Goal: Task Accomplishment & Management: Manage account settings

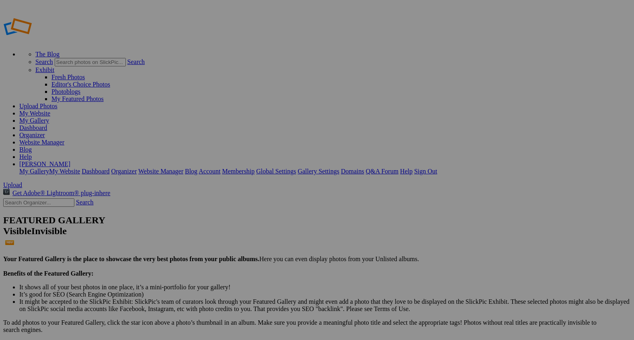
click at [22, 181] on span "Upload" at bounding box center [12, 184] width 19 height 7
type input "5"
paste input "Plaid & Prairie Smiles"
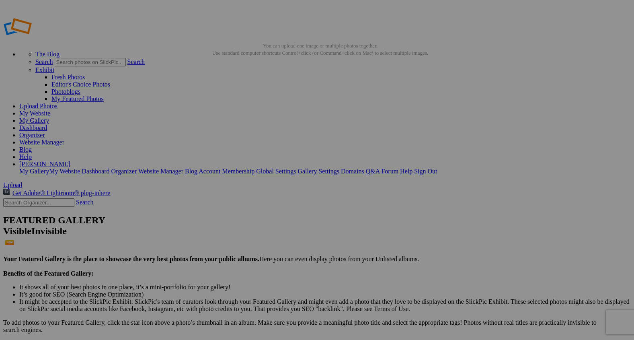
type input "Plaid & Prairie Smiles"
drag, startPoint x: 247, startPoint y: 65, endPoint x: 230, endPoint y: 89, distance: 29.4
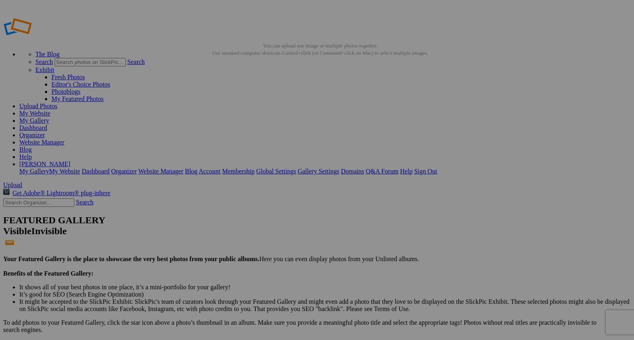
drag, startPoint x: 230, startPoint y: 89, endPoint x: 262, endPoint y: 273, distance: 186.1
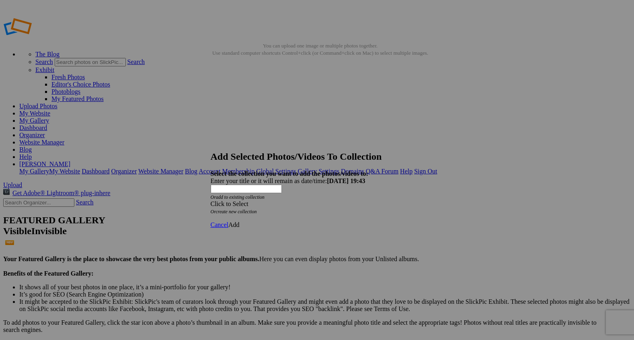
click at [211, 200] on span at bounding box center [211, 203] width 0 height 7
drag, startPoint x: 262, startPoint y: 273, endPoint x: 283, endPoint y: 200, distance: 75.8
click at [283, 197] on link "Rocking Z [GEOGRAPHIC_DATA]" at bounding box center [292, 193] width 94 height 7
drag, startPoint x: 283, startPoint y: 200, endPoint x: 419, endPoint y: 209, distance: 136.2
click at [240, 221] on span "Add" at bounding box center [233, 224] width 11 height 7
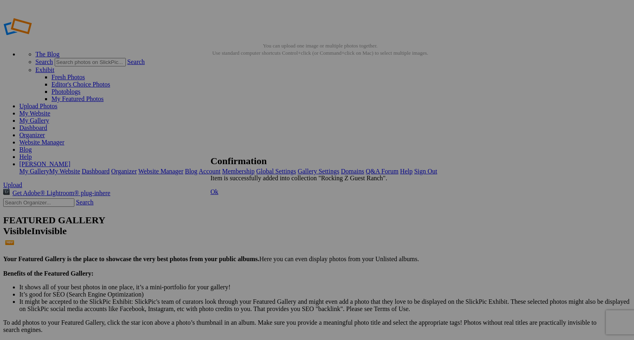
click at [219, 195] on span "Ok" at bounding box center [215, 191] width 8 height 7
click at [45, 131] on link "Organizer" at bounding box center [32, 134] width 26 height 7
click at [22, 181] on span "Upload" at bounding box center [12, 184] width 19 height 7
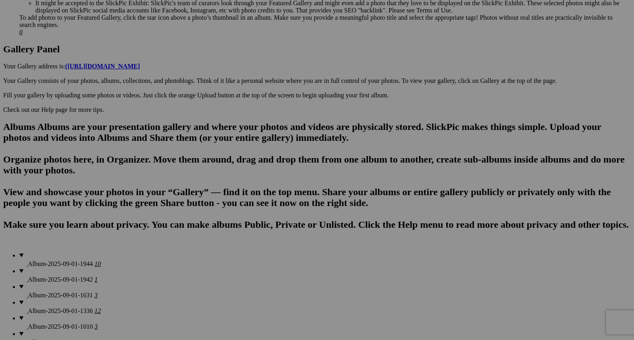
scroll to position [421, 0]
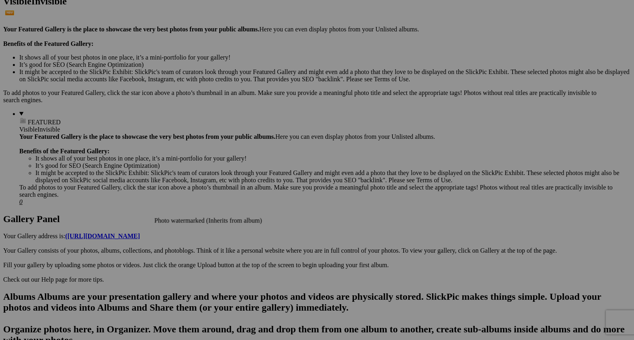
scroll to position [184, 0]
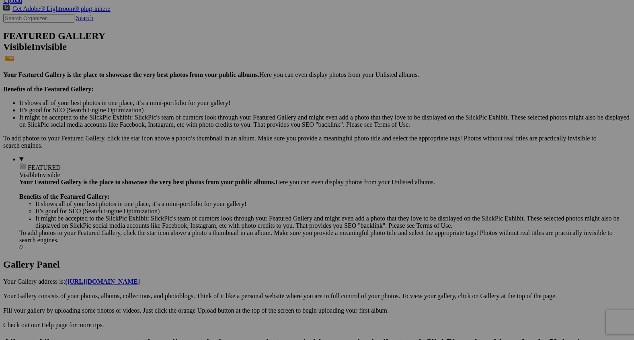
click at [264, 201] on span "Yes" at bounding box center [258, 200] width 9 height 7
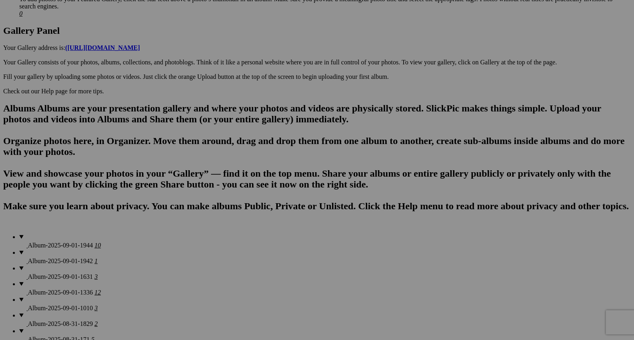
scroll to position [444, 0]
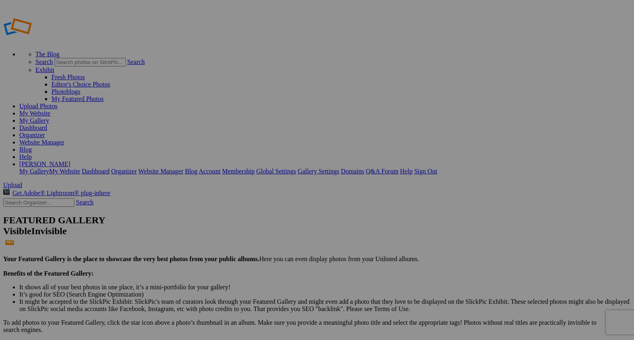
type input "2"
paste input "Plaid & Prairie Smiles"
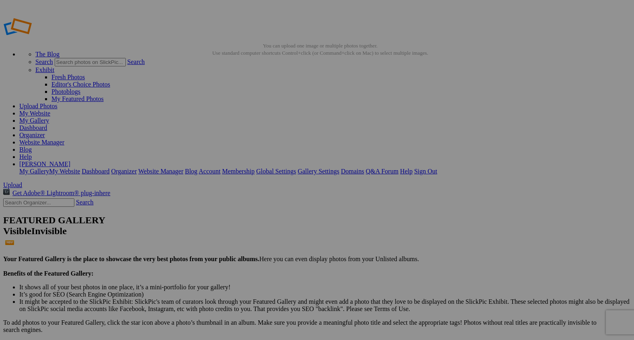
type input "P"
type input "Early Morning Barn Drive"
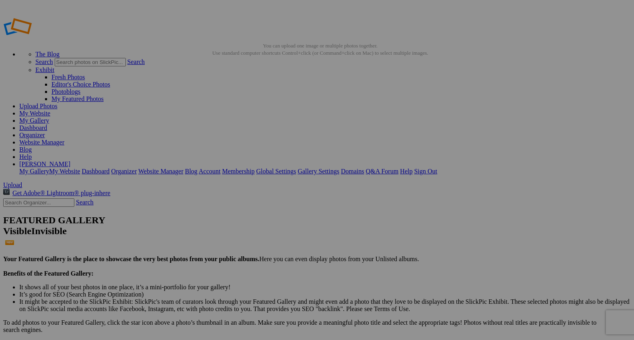
type input "2"
paste input "The Day’s Work Begins"
type input "The Day’s Work Begins"
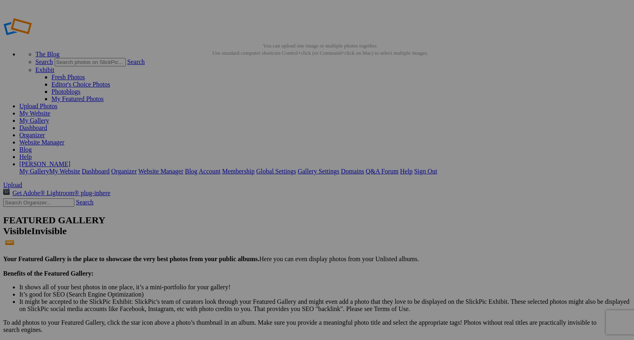
type input "1"
paste input "Plans in the [GEOGRAPHIC_DATA]"
type input "Plans in the [GEOGRAPHIC_DATA]"
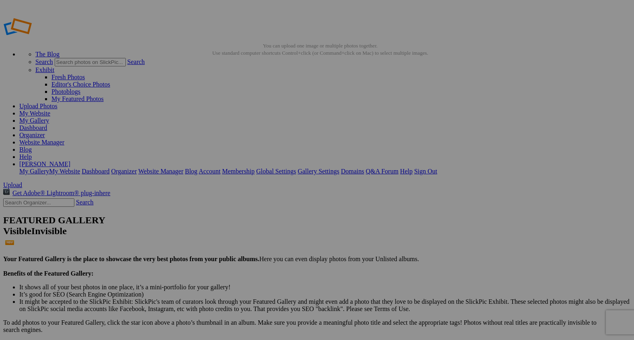
type input "2"
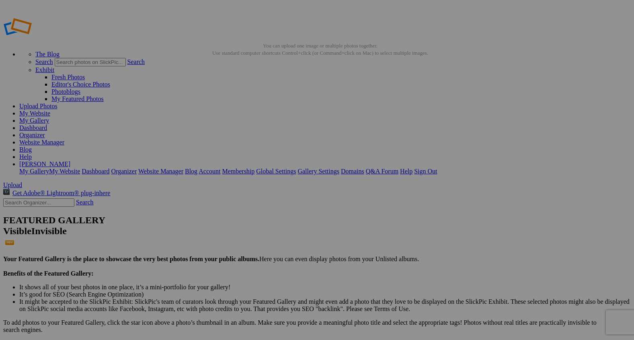
paste input "Wrangler Sisterhood"
type input "Wrangler Sisterhood"
type input "3"
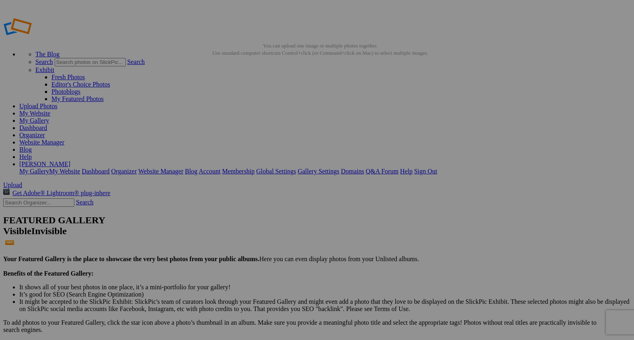
paste input "Alpine Spirits, Western Trails"
type input "Alpine Spirits, Western Trails"
type input "2"
paste input "Mounted and Ready"
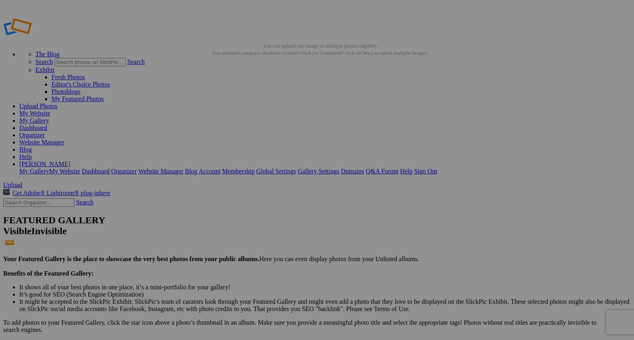
type input "Mounted and Ready"
type input "9"
paste input "Barn Door Conversations"
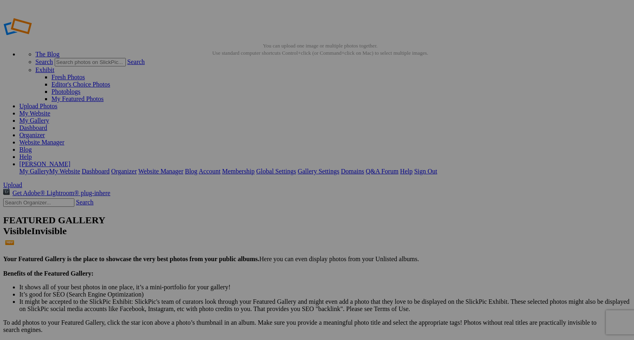
type input "Barn Door Conversations"
type input "9"
paste input "A Bond Beyond Time"
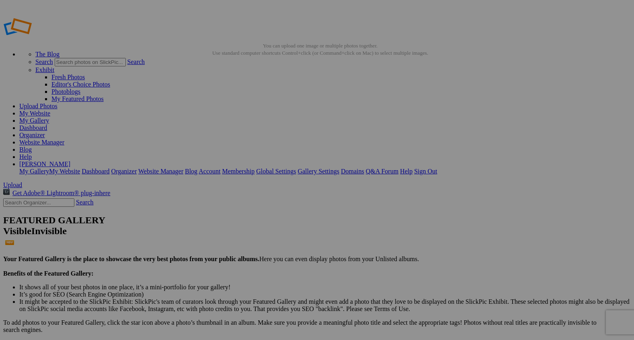
type input "A Bond Beyond Time"
type input "3"
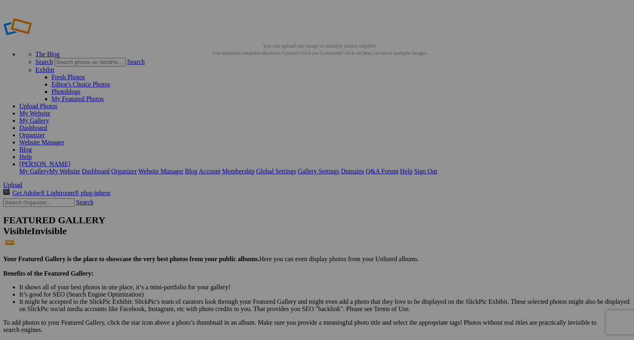
paste input "With Her Faithful Partne"
type input "With Her Faithful Partner"
click at [232, 90] on div "Public Album" at bounding box center [232, 91] width 50 height 7
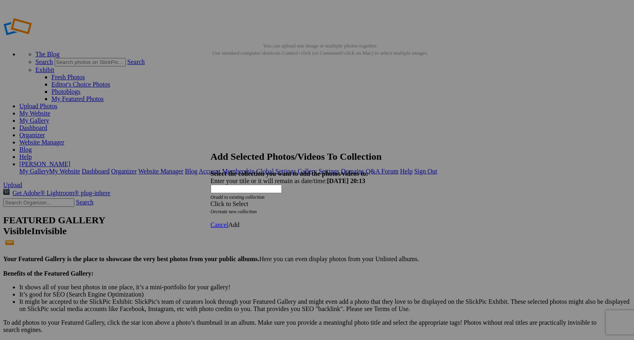
click at [211, 200] on span at bounding box center [211, 203] width 0 height 7
click at [333, 197] on link "Rocking Z [GEOGRAPHIC_DATA]" at bounding box center [292, 193] width 94 height 7
click at [240, 221] on span "Add" at bounding box center [233, 224] width 11 height 7
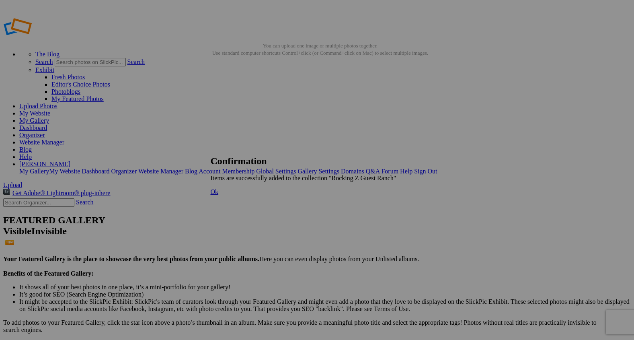
click at [219, 195] on span "Ok" at bounding box center [215, 191] width 8 height 7
type input "2"
paste input "A Legacy of Love"
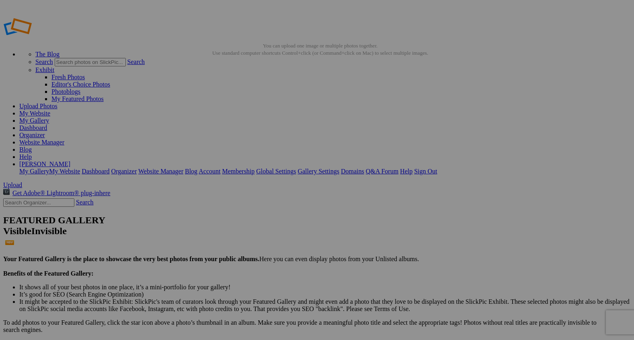
type input "A Legacy of Love"
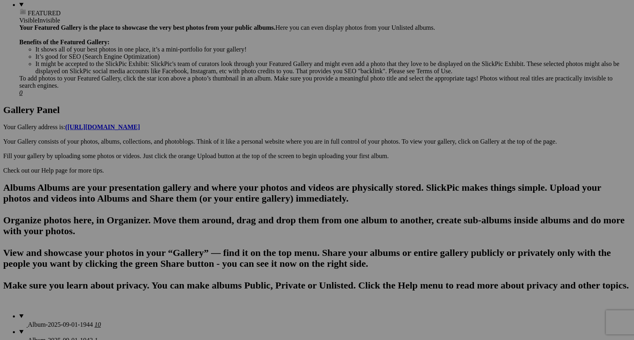
scroll to position [421, 0]
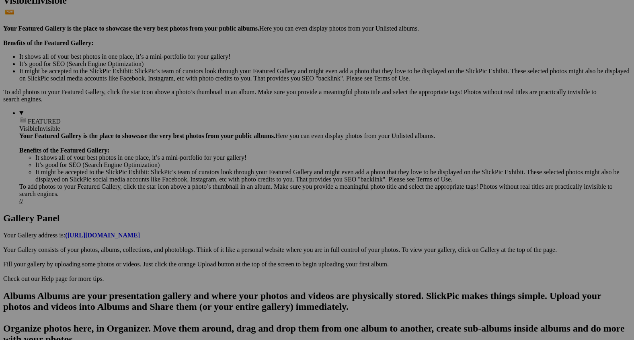
scroll to position [421, 0]
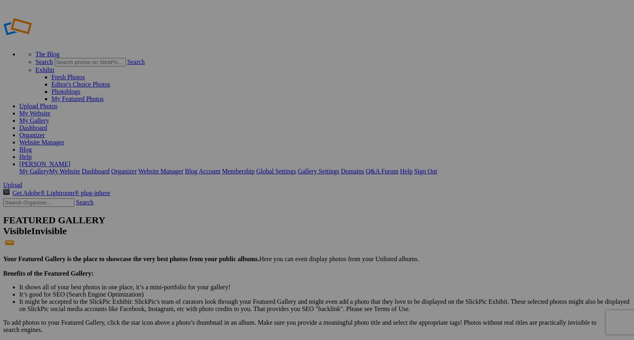
type input "2"
paste input "A Legacy of Love"
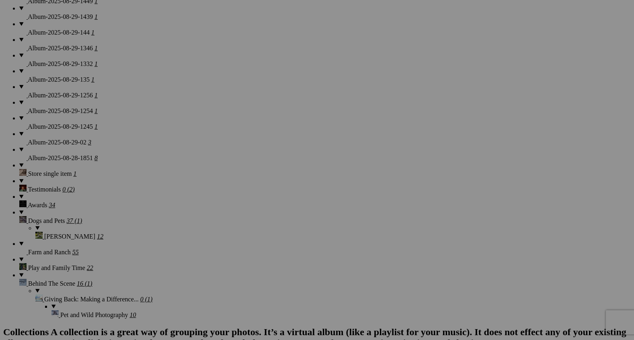
scroll to position [929, 0]
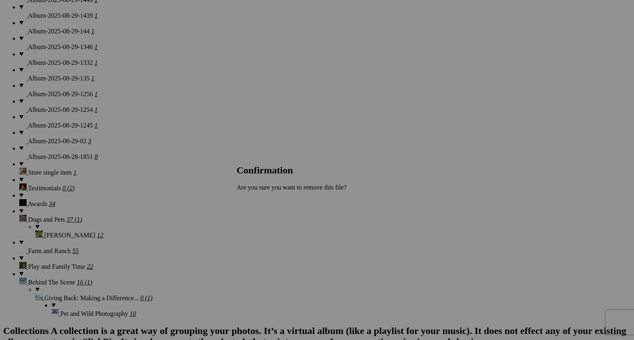
type input "A Legacy of Love"
click at [264, 197] on span "Yes" at bounding box center [258, 200] width 9 height 7
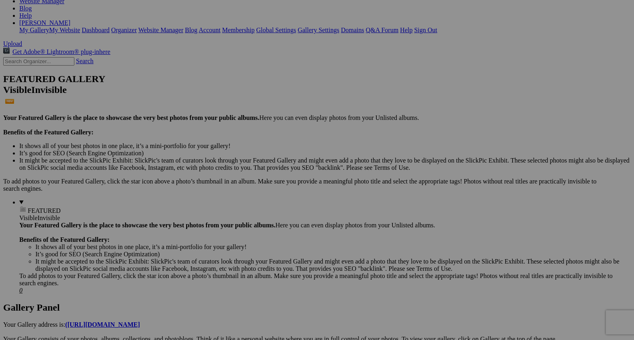
scroll to position [0, 0]
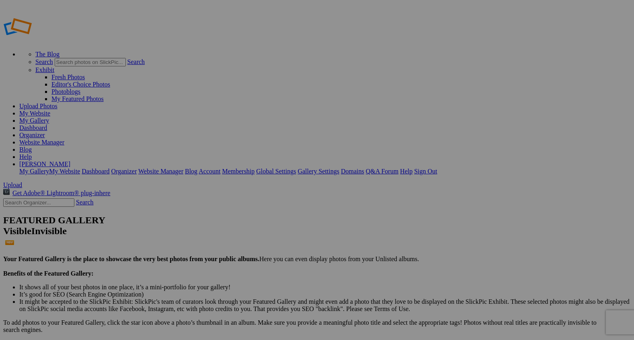
click at [45, 131] on link "Organizer" at bounding box center [32, 134] width 26 height 7
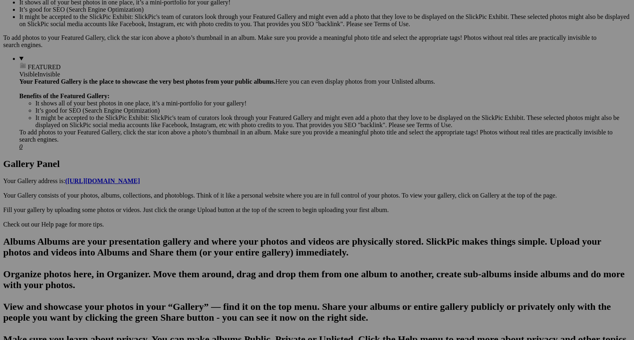
scroll to position [289, 0]
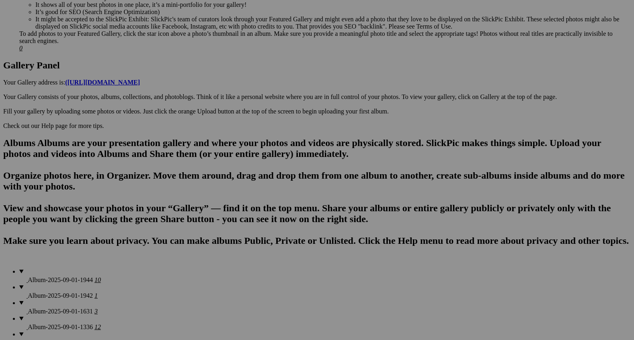
scroll to position [421, 0]
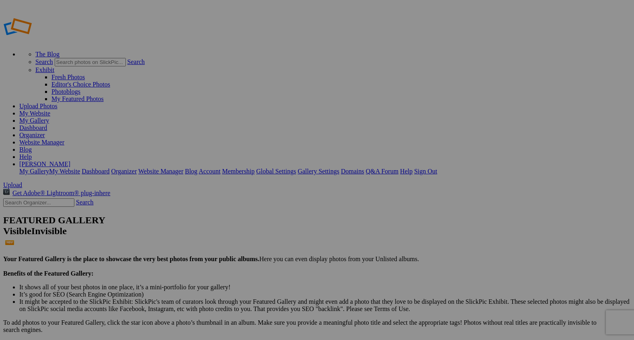
click at [45, 131] on link "Organizer" at bounding box center [32, 134] width 26 height 7
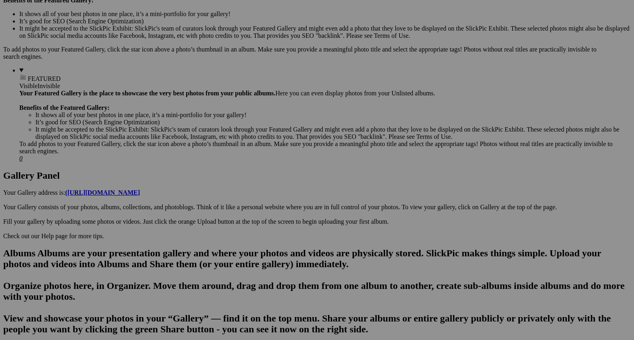
scroll to position [279, 0]
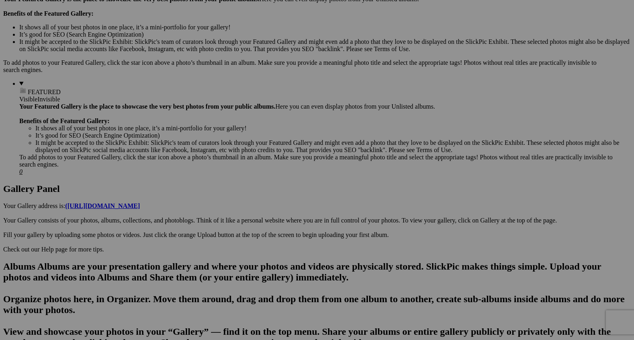
scroll to position [261, 0]
click at [264, 199] on span "Yes" at bounding box center [258, 200] width 9 height 7
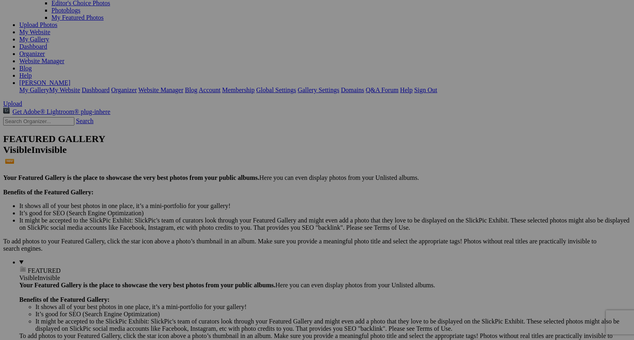
scroll to position [0, 0]
